Goal: Navigation & Orientation: Understand site structure

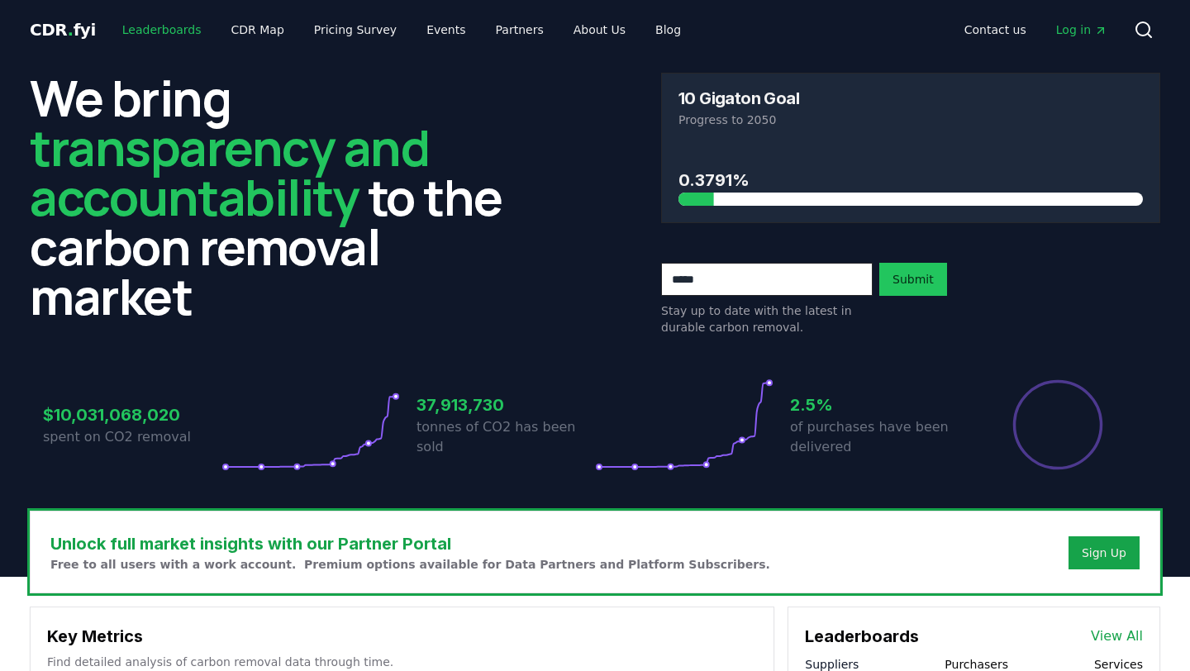
click at [136, 31] on link "Leaderboards" at bounding box center [162, 30] width 106 height 30
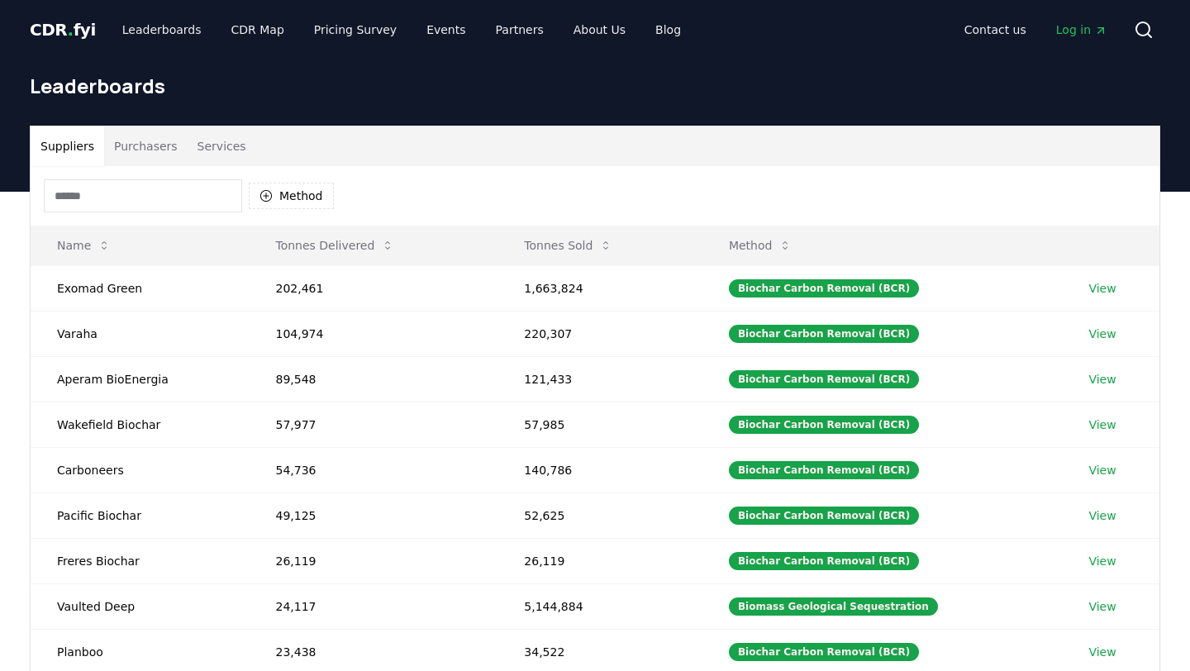
click at [68, 39] on span "." at bounding box center [71, 30] width 6 height 20
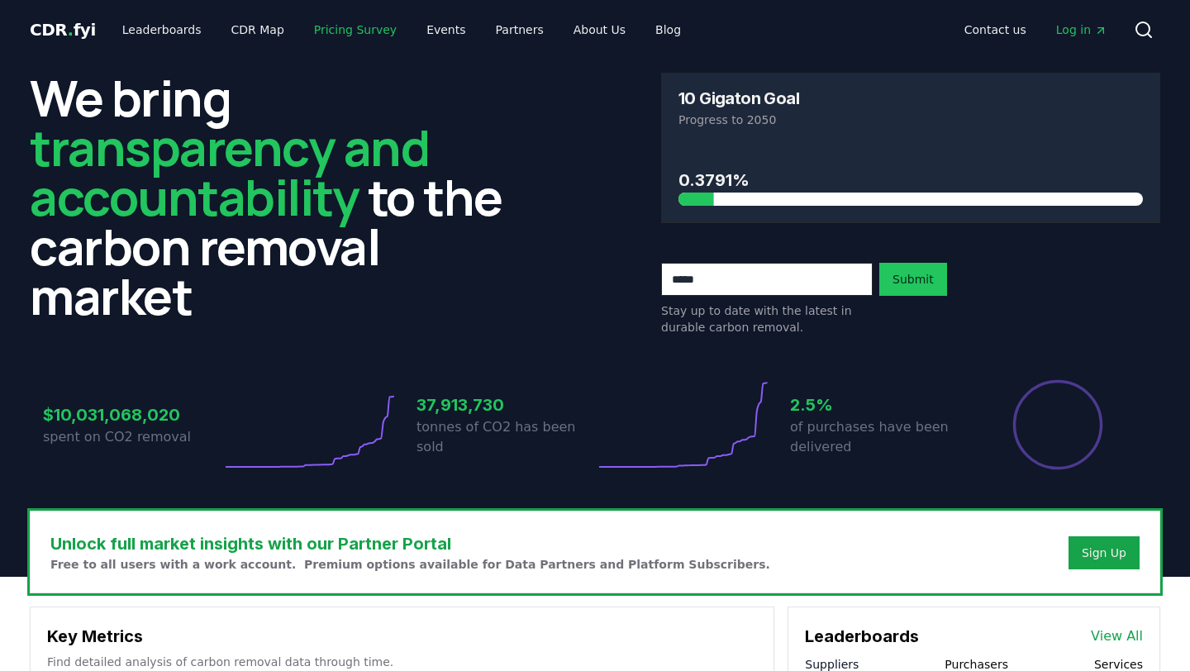
click at [319, 36] on link "Pricing Survey" at bounding box center [355, 30] width 109 height 30
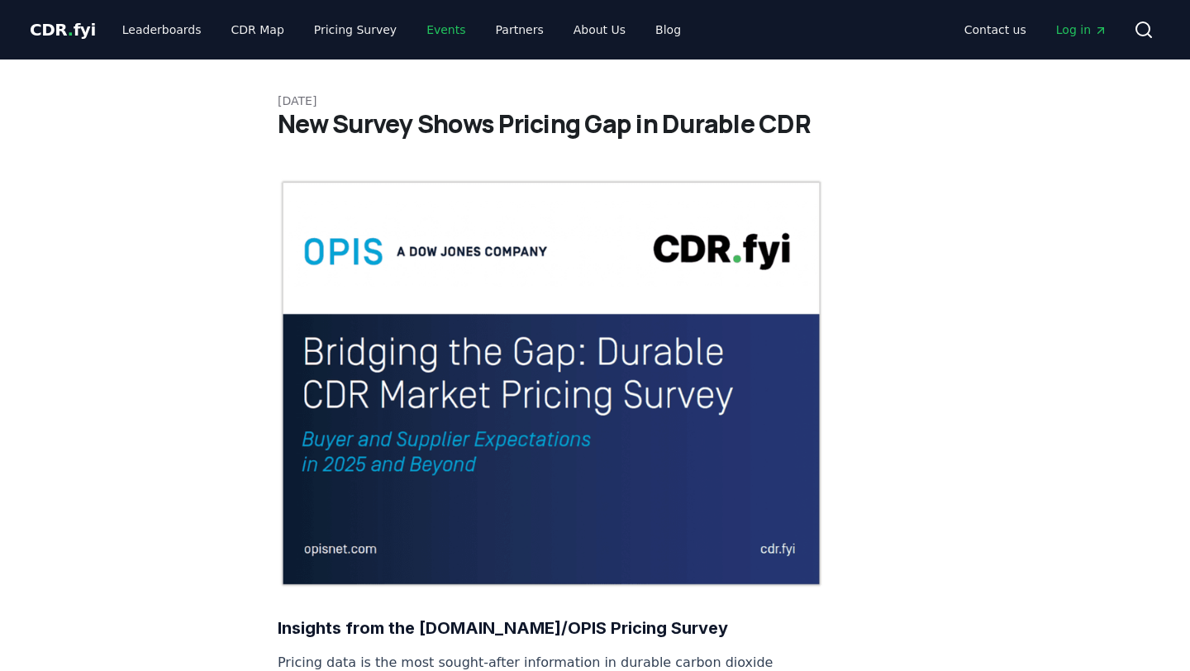
click at [423, 39] on link "Events" at bounding box center [445, 30] width 65 height 30
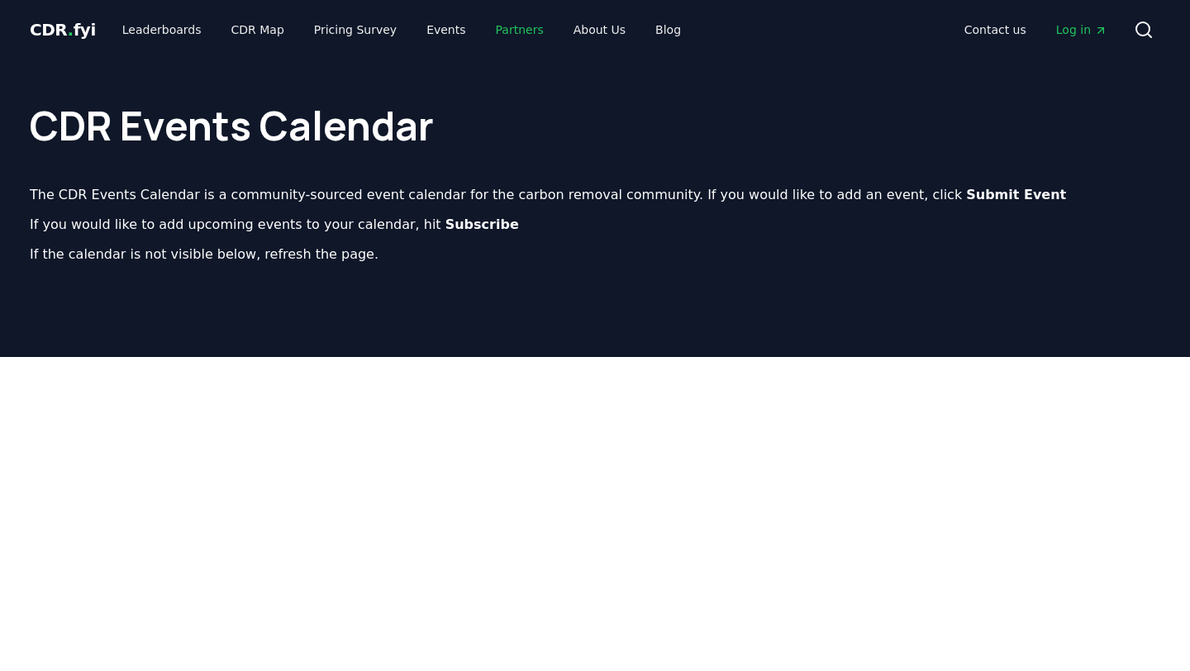
click at [504, 34] on link "Partners" at bounding box center [520, 30] width 74 height 30
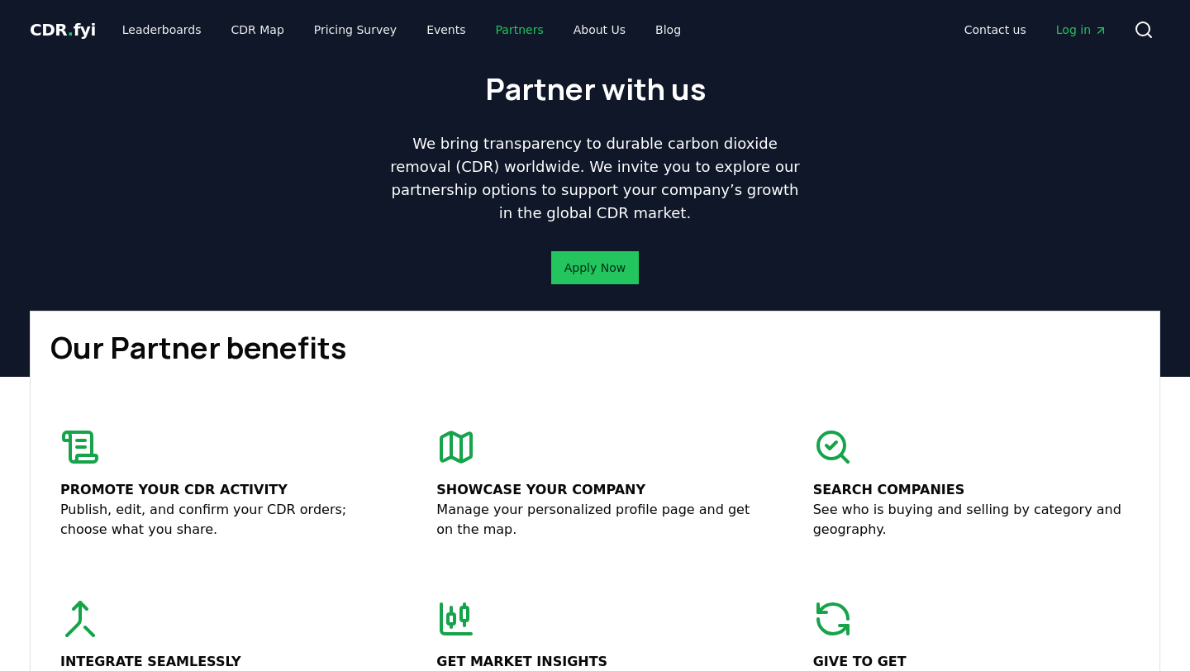
click at [490, 29] on link "Partners" at bounding box center [520, 30] width 74 height 30
click at [135, 31] on link "Leaderboards" at bounding box center [162, 30] width 106 height 30
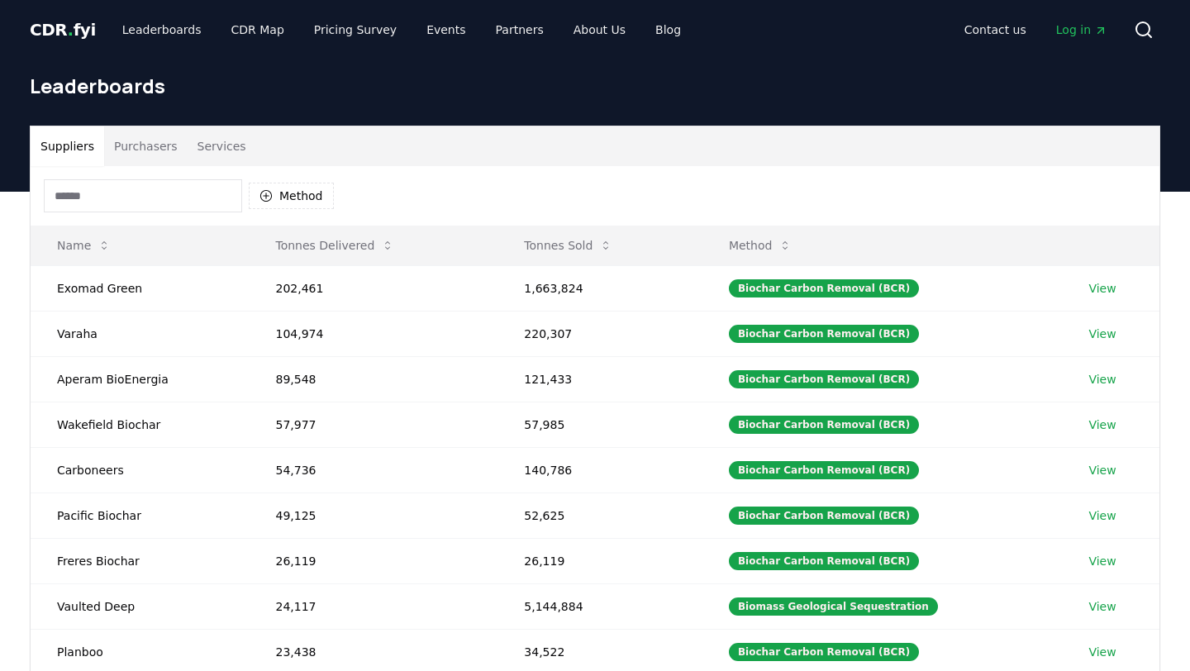
click at [79, 31] on span "CDR . fyi" at bounding box center [63, 30] width 66 height 20
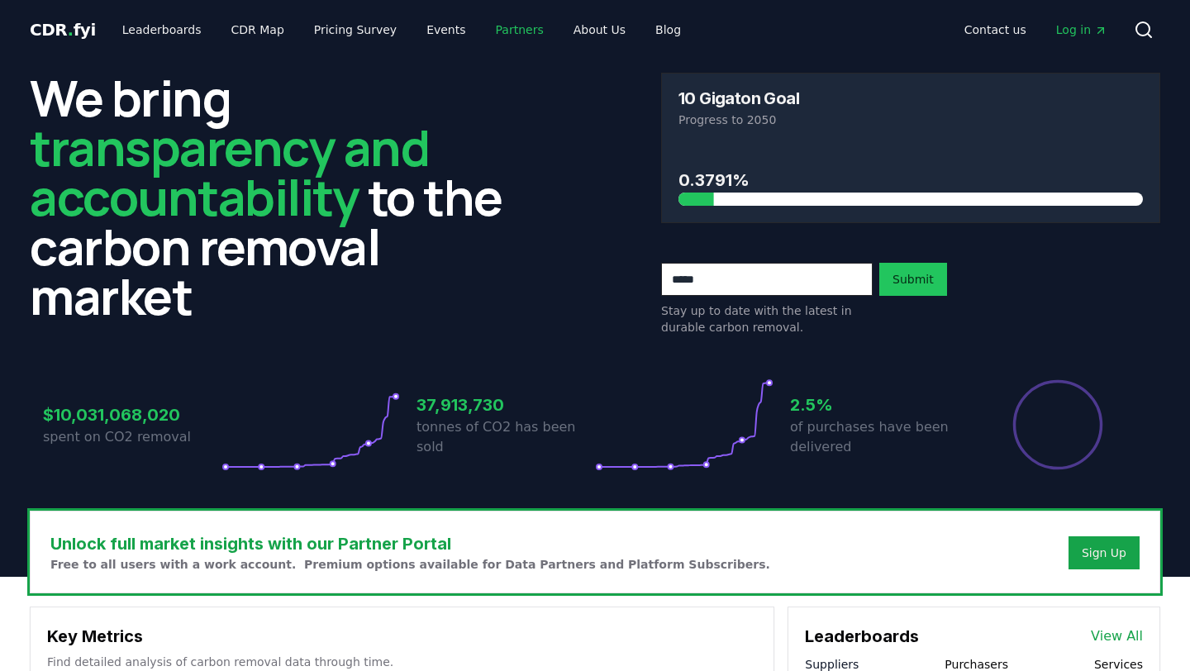
click at [491, 33] on link "Partners" at bounding box center [520, 30] width 74 height 30
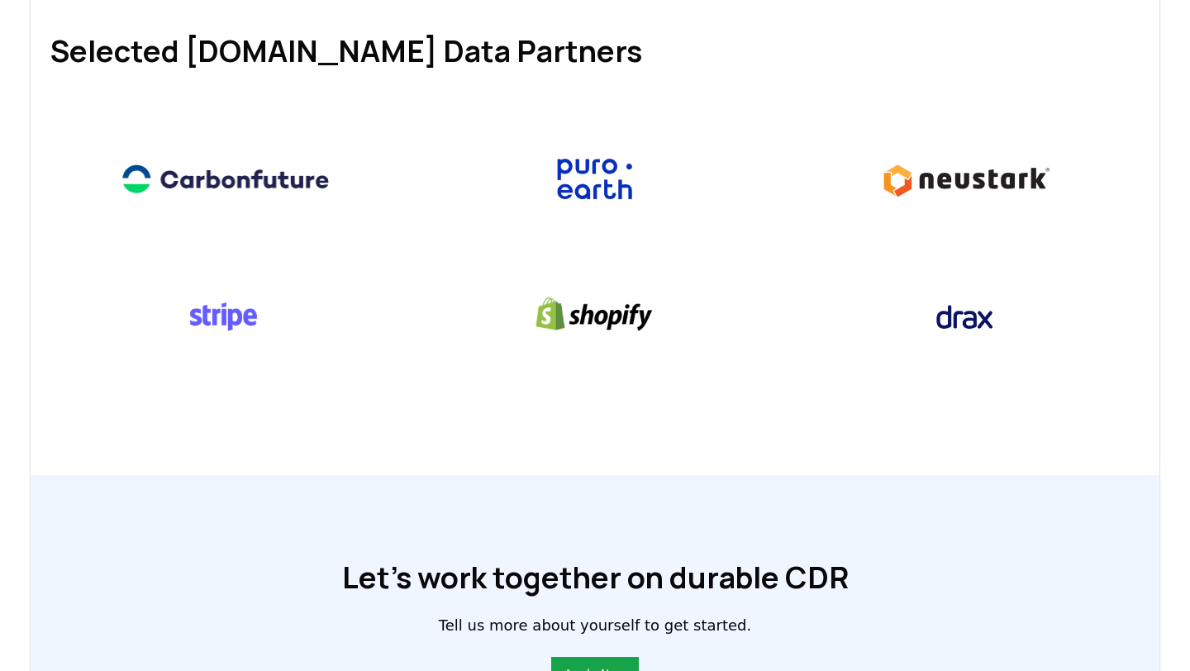
scroll to position [809, 0]
